Goal: Find specific page/section: Find specific page/section

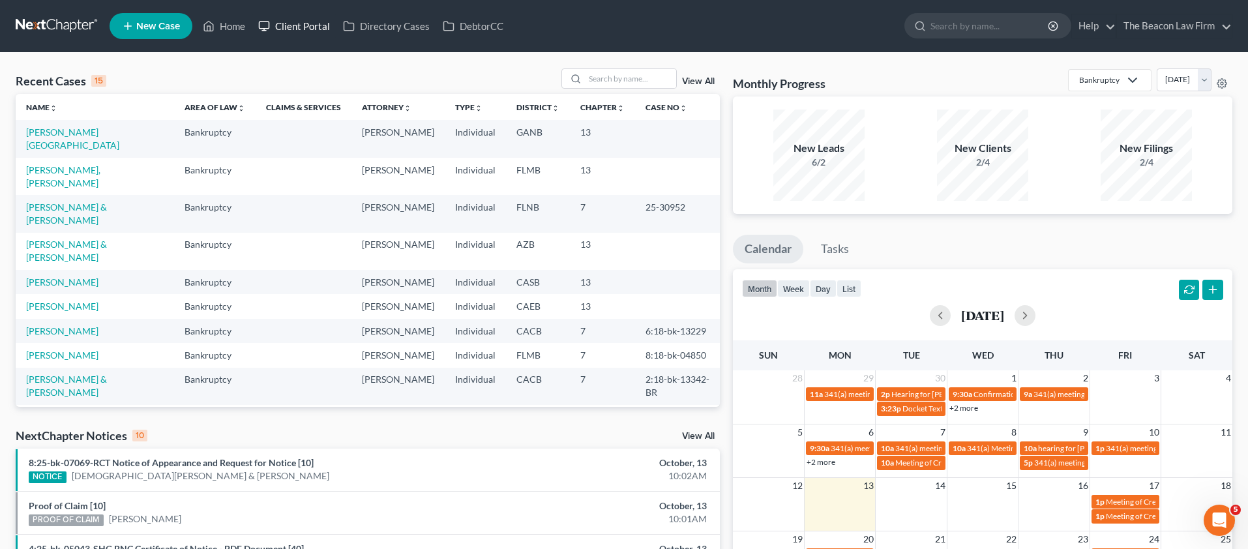
click at [290, 23] on link "Client Portal" at bounding box center [294, 25] width 85 height 23
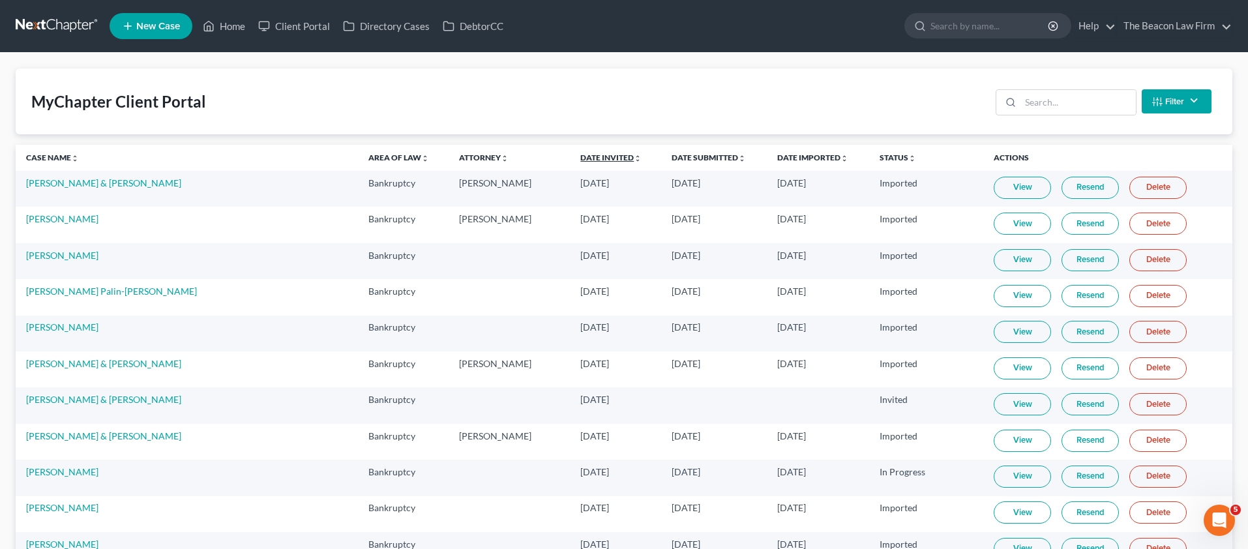
click at [580, 155] on link "Date Invited unfold_more expand_more expand_less" at bounding box center [610, 158] width 61 height 10
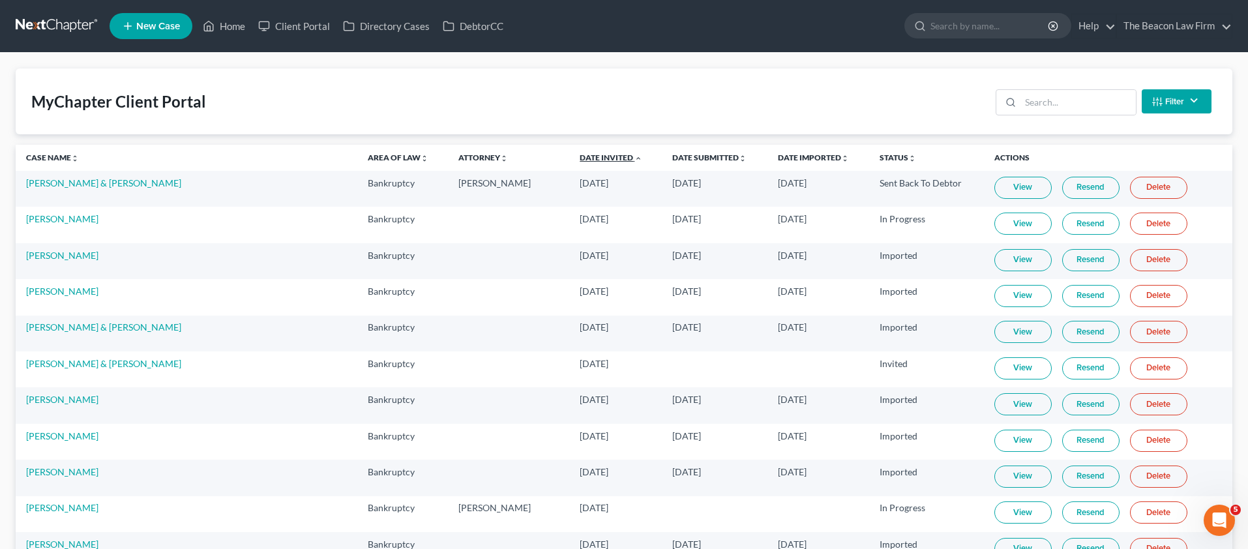
click at [580, 155] on link "Date Invited unfold_more expand_more expand_less" at bounding box center [611, 158] width 63 height 10
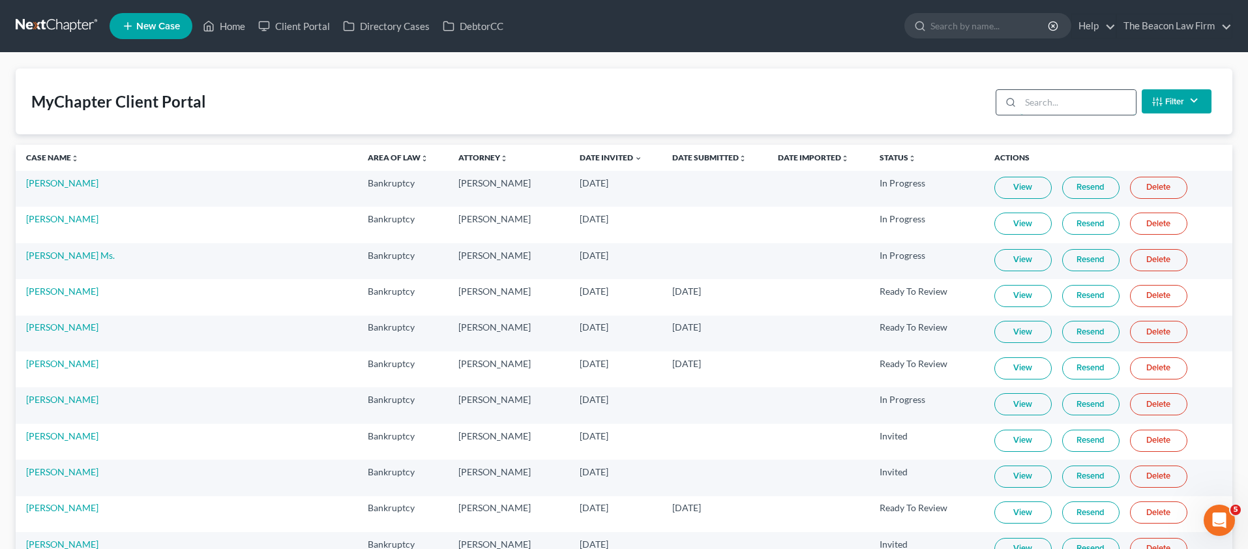
click at [1034, 99] on input "search" at bounding box center [1078, 102] width 115 height 25
paste input "[PERSON_NAME]"
type input "[PERSON_NAME]"
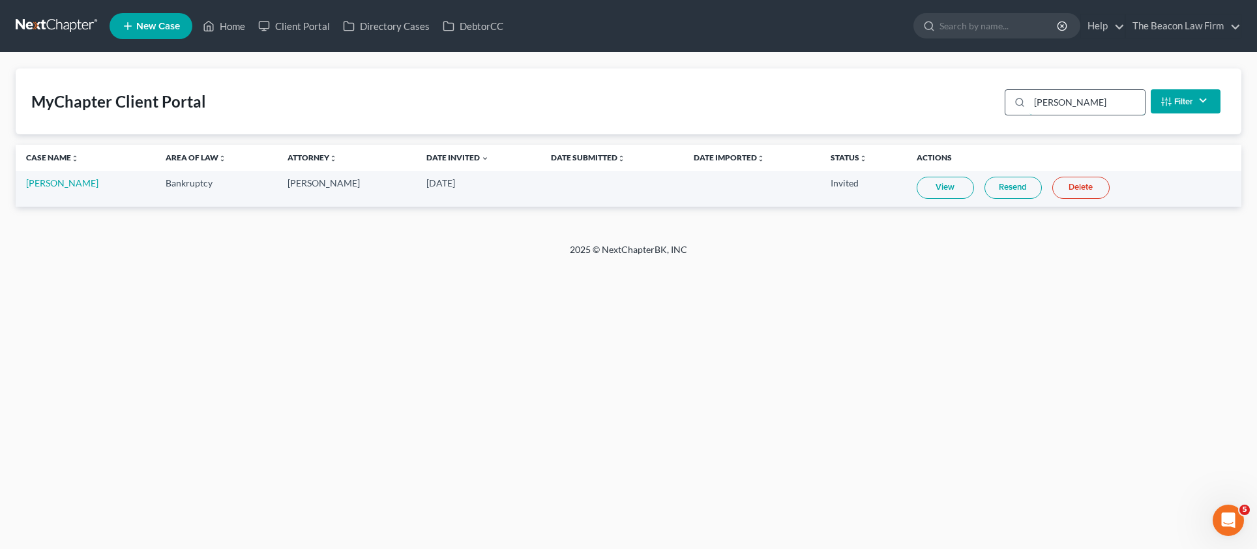
drag, startPoint x: 1052, startPoint y: 93, endPoint x: 1071, endPoint y: 95, distance: 19.7
click at [1053, 93] on input "[PERSON_NAME]" at bounding box center [1087, 102] width 115 height 25
drag, startPoint x: 1084, startPoint y: 98, endPoint x: 931, endPoint y: 98, distance: 153.3
click at [931, 98] on div "MyChapter Client Portal [PERSON_NAME] Filter Status Filter... Invited In Progre…" at bounding box center [629, 101] width 1226 height 66
paste input "search"
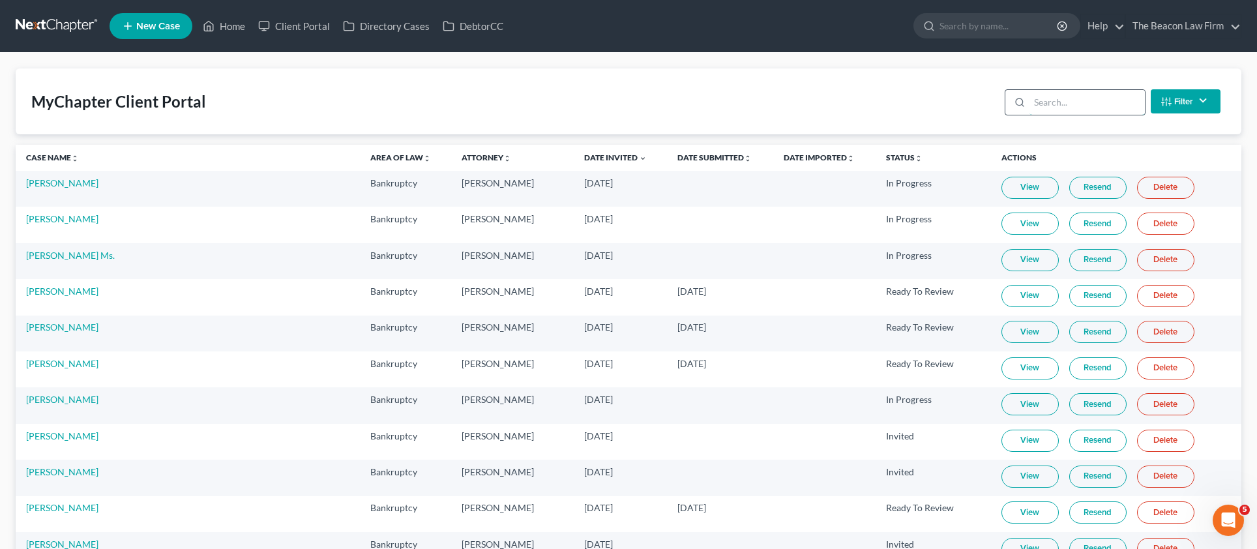
drag, startPoint x: 1090, startPoint y: 100, endPoint x: 1101, endPoint y: 98, distance: 11.2
click at [1030, 100] on input "search" at bounding box center [1087, 102] width 115 height 25
click at [1087, 100] on input "search" at bounding box center [1078, 102] width 115 height 25
click at [1067, 101] on input "search" at bounding box center [1078, 102] width 115 height 25
click at [1062, 100] on input "search" at bounding box center [1078, 102] width 115 height 25
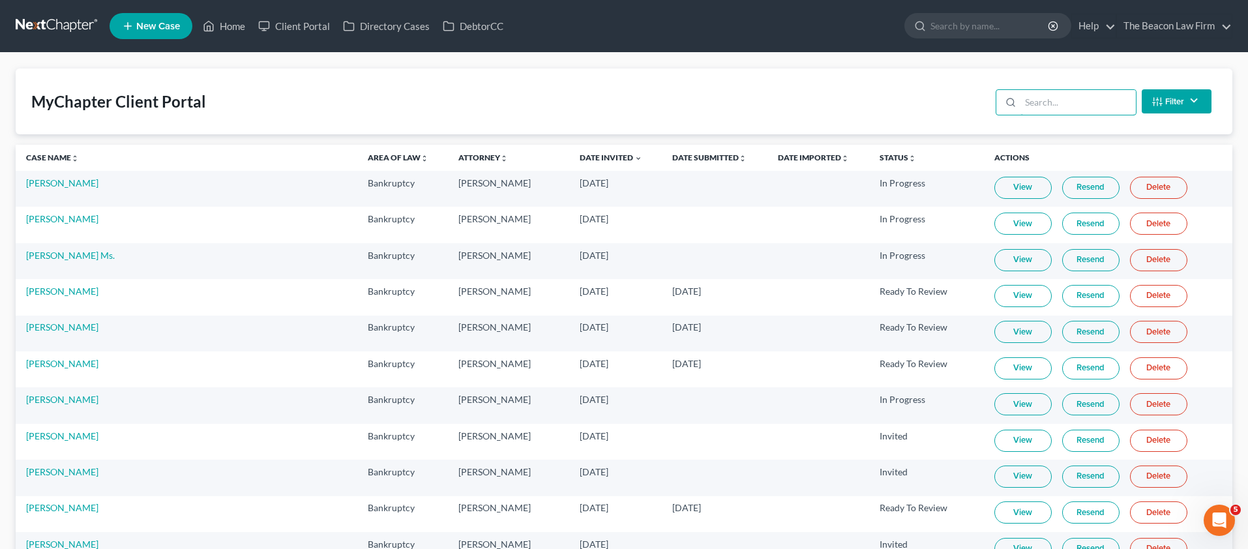
click at [1062, 100] on input "search" at bounding box center [1078, 102] width 115 height 25
click at [1051, 102] on input "search" at bounding box center [1078, 102] width 115 height 25
click at [1047, 103] on input "search" at bounding box center [1078, 102] width 115 height 25
paste input "[PERSON_NAME]"
type input "[PERSON_NAME]"
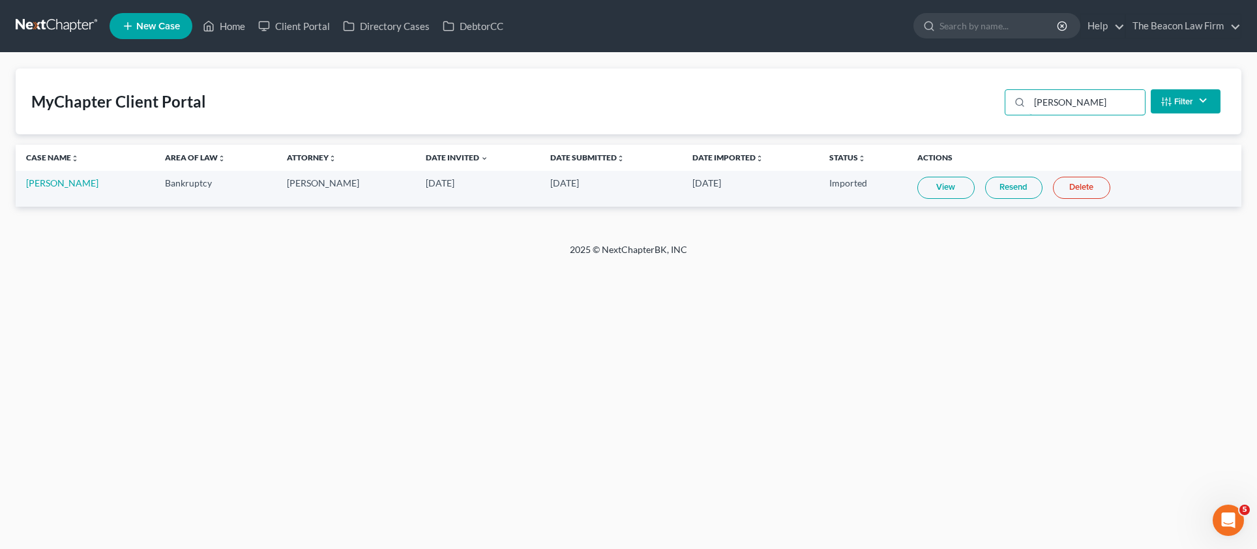
drag, startPoint x: 1103, startPoint y: 102, endPoint x: 933, endPoint y: 100, distance: 170.2
click at [938, 100] on div "MyChapter Client Portal [PERSON_NAME] Filter Status Filter... Invited In Progre…" at bounding box center [629, 101] width 1226 height 66
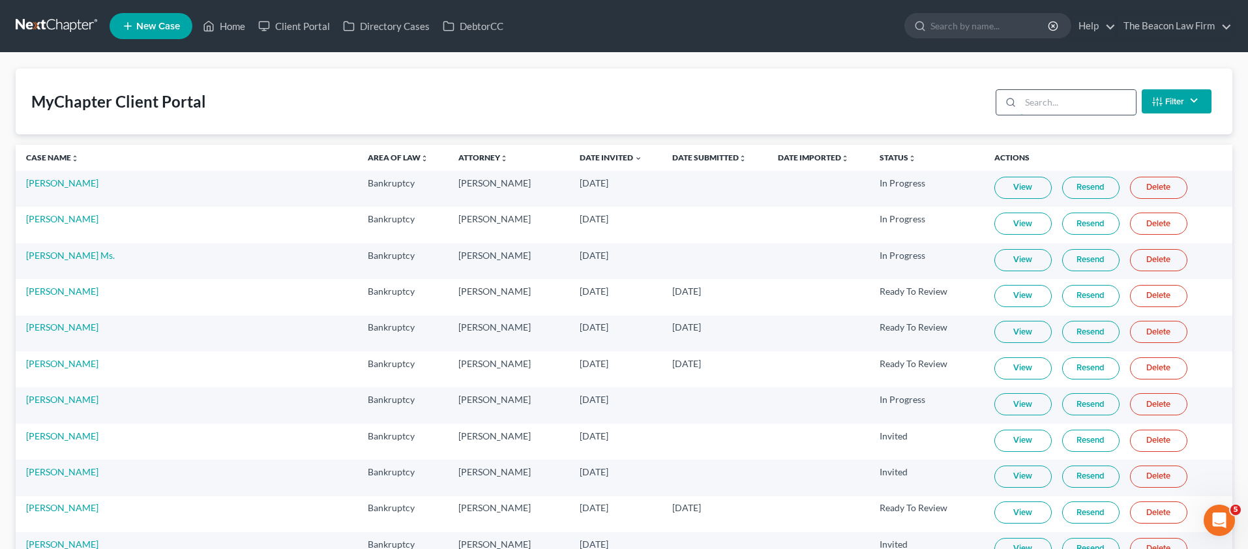
click at [1105, 104] on input "search" at bounding box center [1078, 102] width 115 height 25
click at [1107, 103] on input "search" at bounding box center [1078, 102] width 115 height 25
